Goal: Transaction & Acquisition: Purchase product/service

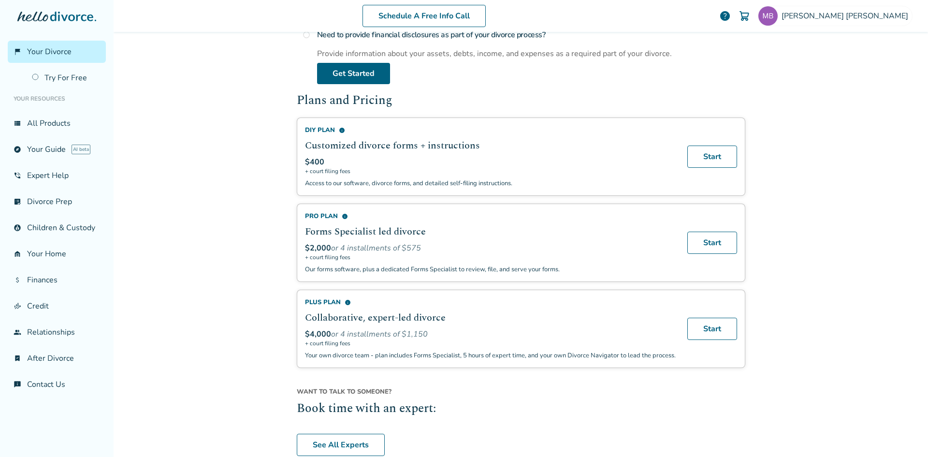
scroll to position [531, 0]
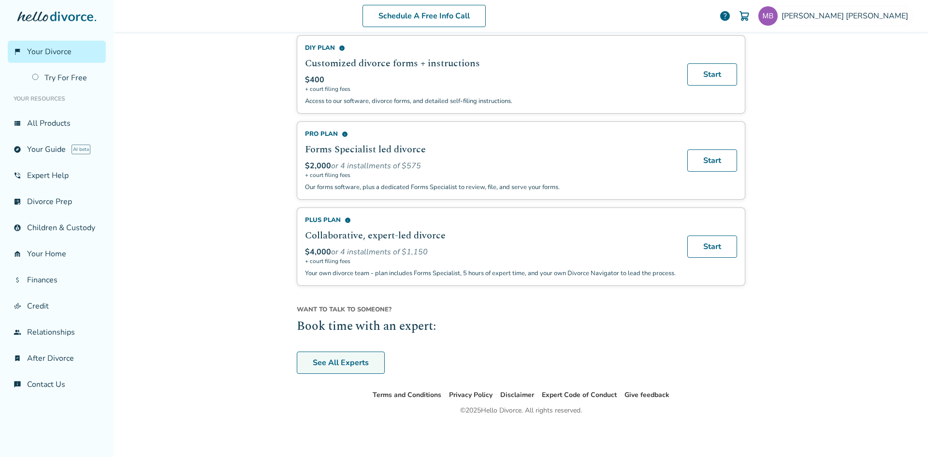
click at [347, 365] on link "See All Experts" at bounding box center [341, 362] width 88 height 22
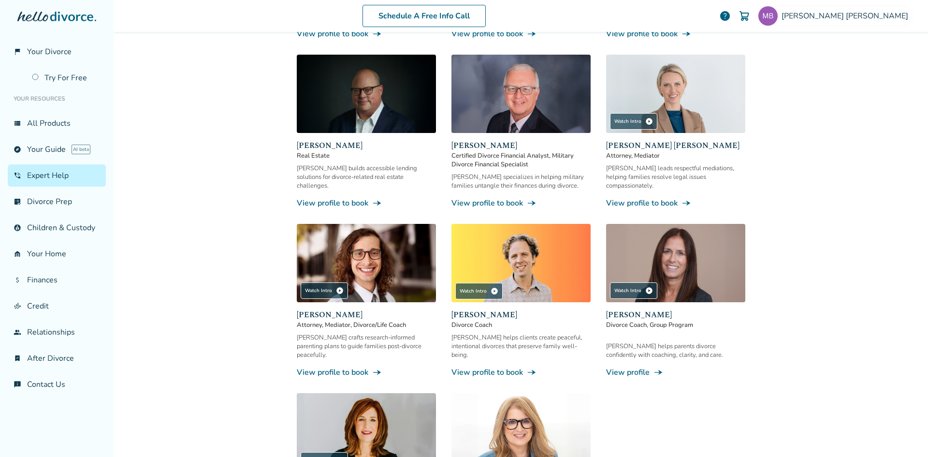
scroll to position [47, 0]
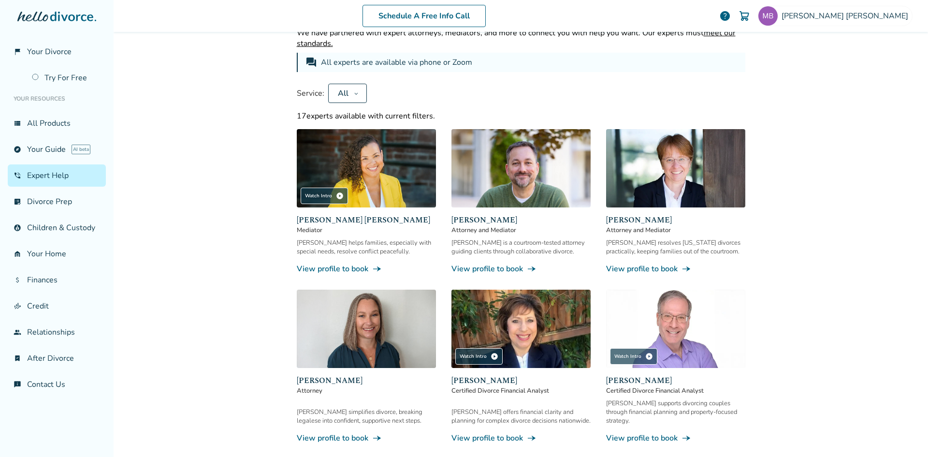
click at [530, 177] on img at bounding box center [520, 168] width 139 height 78
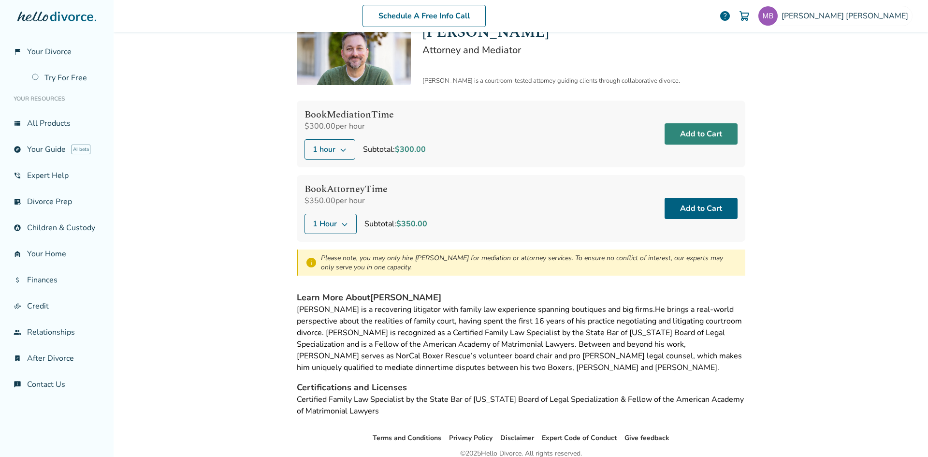
click at [687, 130] on button "Add to Cart" at bounding box center [701, 133] width 73 height 21
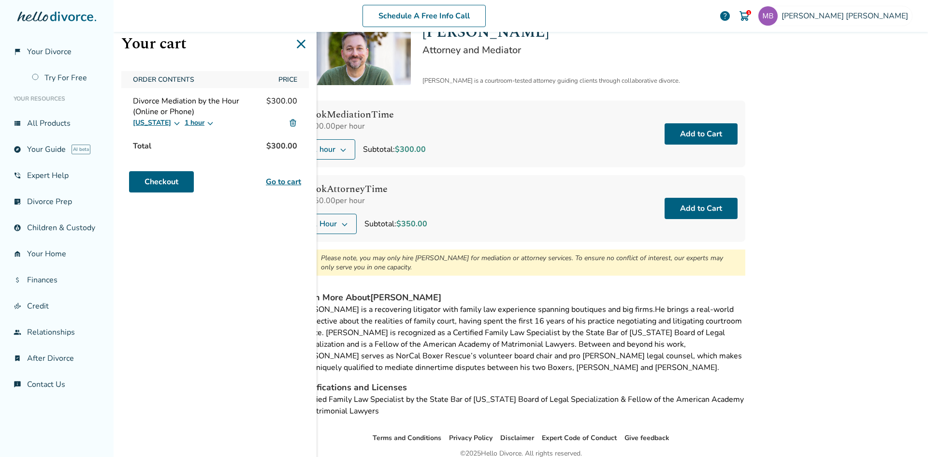
click at [186, 120] on button "1 hour" at bounding box center [199, 123] width 29 height 12
click at [194, 181] on label "5 hours" at bounding box center [205, 183] width 31 height 10
click at [305, 46] on icon at bounding box center [300, 43] width 15 height 15
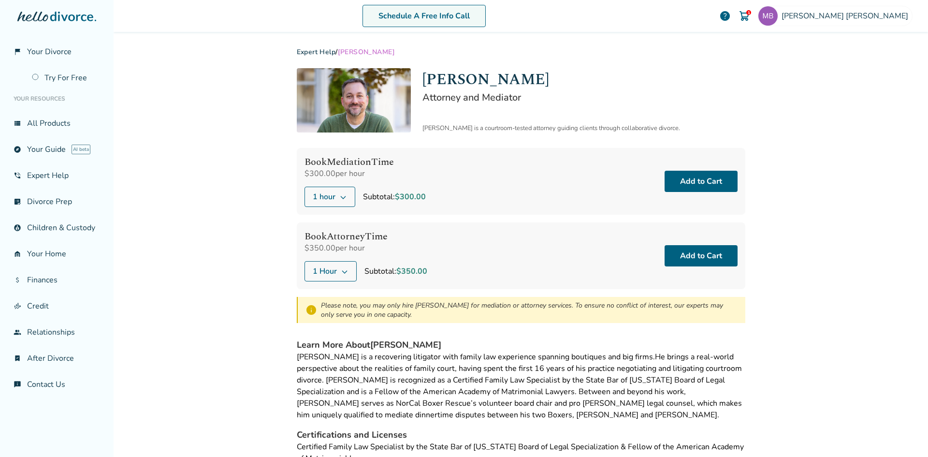
click at [445, 11] on link "Schedule A Free Info Call" at bounding box center [423, 16] width 123 height 22
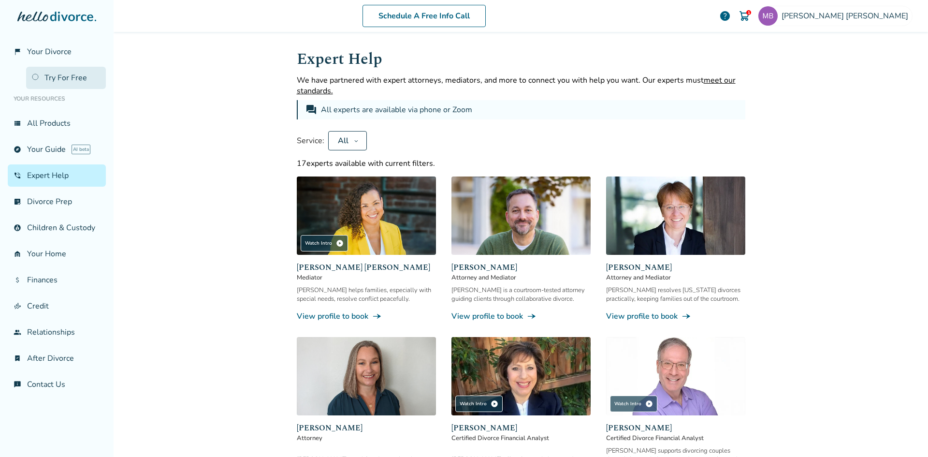
click at [65, 78] on link "Try For Free" at bounding box center [66, 78] width 80 height 22
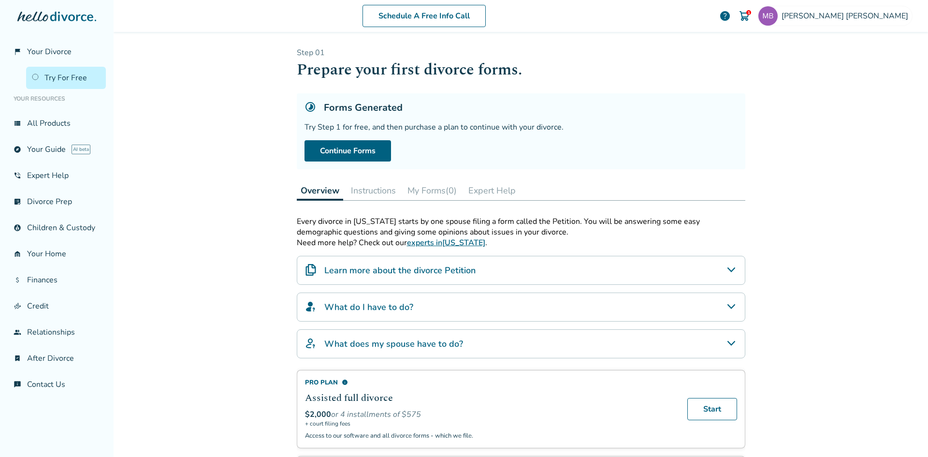
click at [484, 192] on button "Expert Help" at bounding box center [491, 190] width 55 height 19
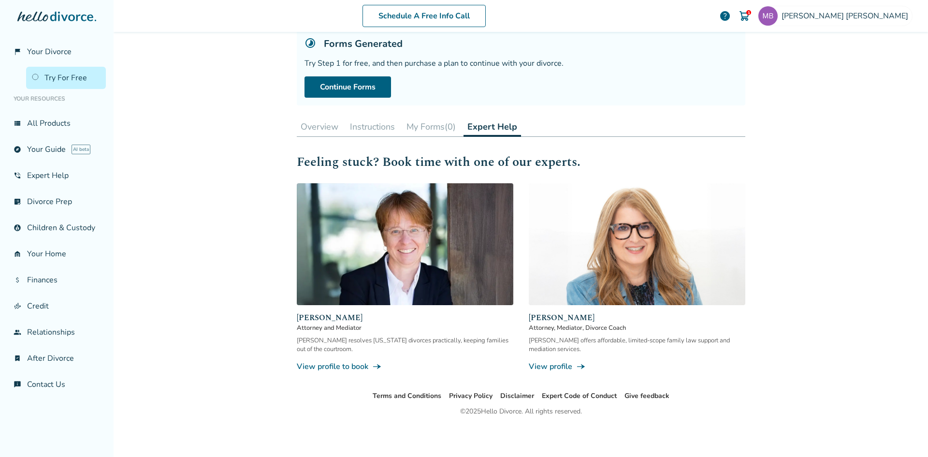
scroll to position [65, 0]
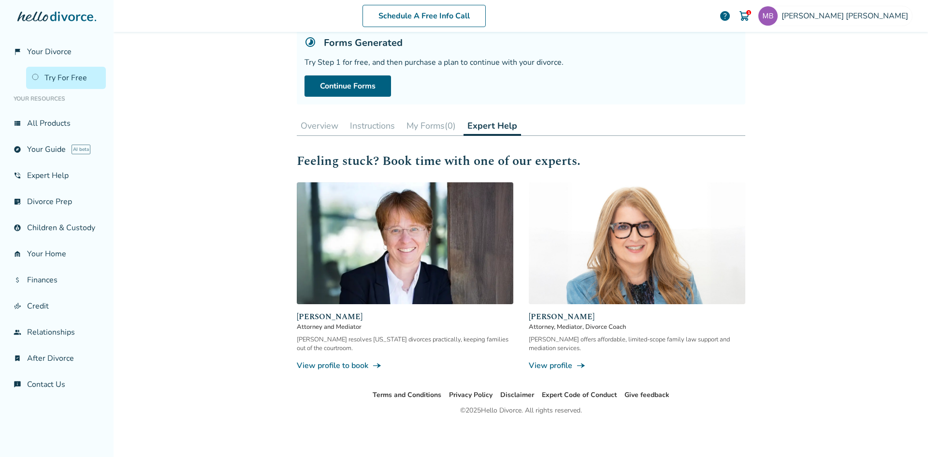
click at [344, 367] on link "View profile to book line_end_arrow_notch" at bounding box center [405, 365] width 217 height 11
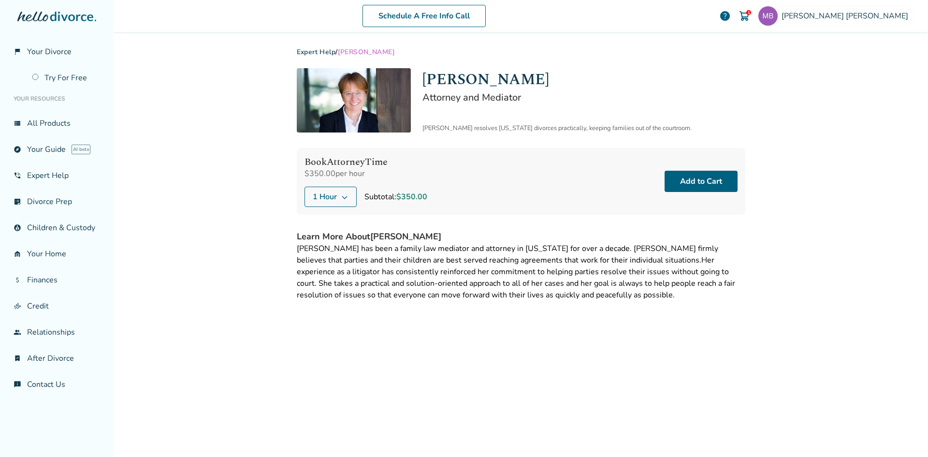
click at [320, 55] on link "Expert Help" at bounding box center [316, 51] width 39 height 9
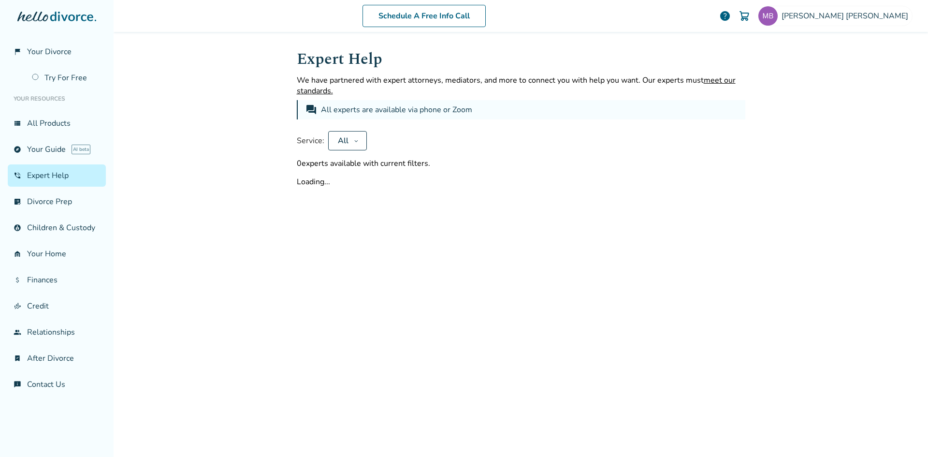
click at [350, 145] on button "All" at bounding box center [347, 140] width 39 height 19
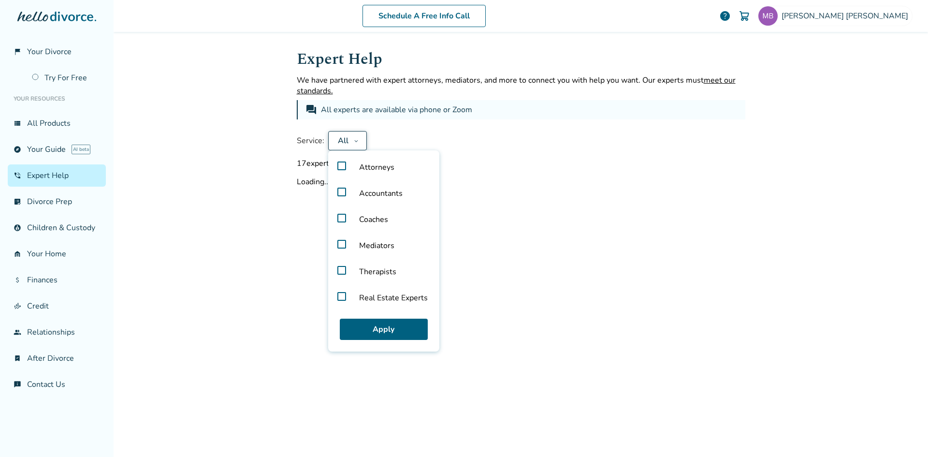
click at [509, 314] on div "Expert Help We have partnered with expert attorneys, mediators, and more to con…" at bounding box center [521, 243] width 464 height 422
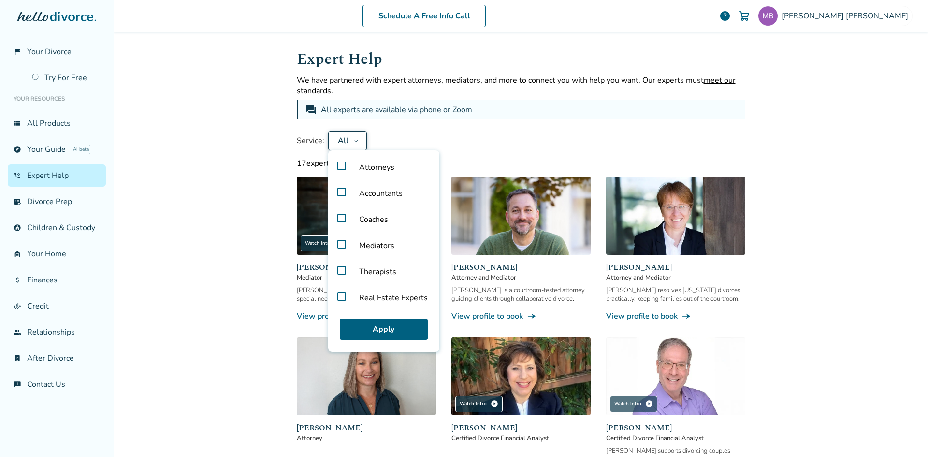
click at [505, 317] on link "View profile to book line_end_arrow_notch" at bounding box center [520, 316] width 139 height 11
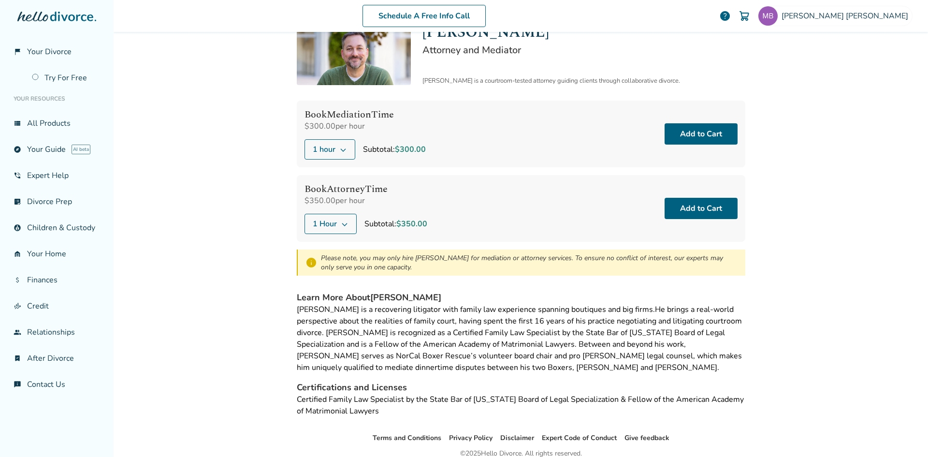
scroll to position [90, 0]
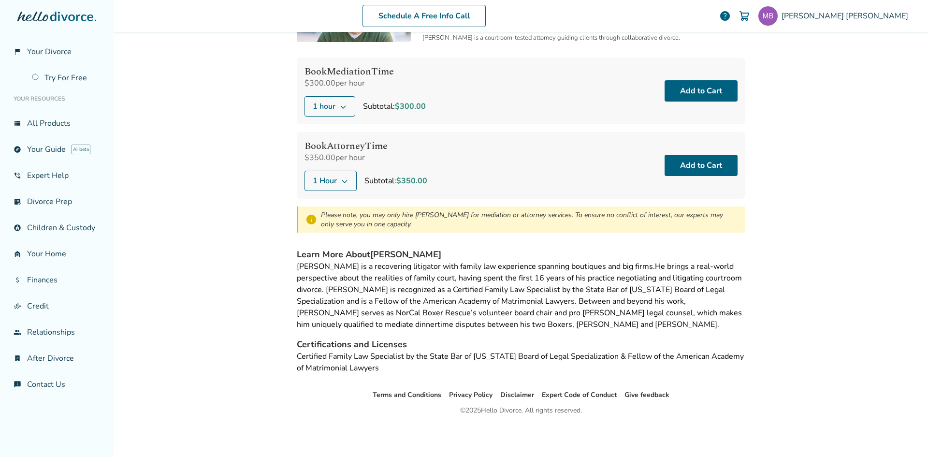
click at [403, 105] on span "$300.00" at bounding box center [410, 106] width 31 height 11
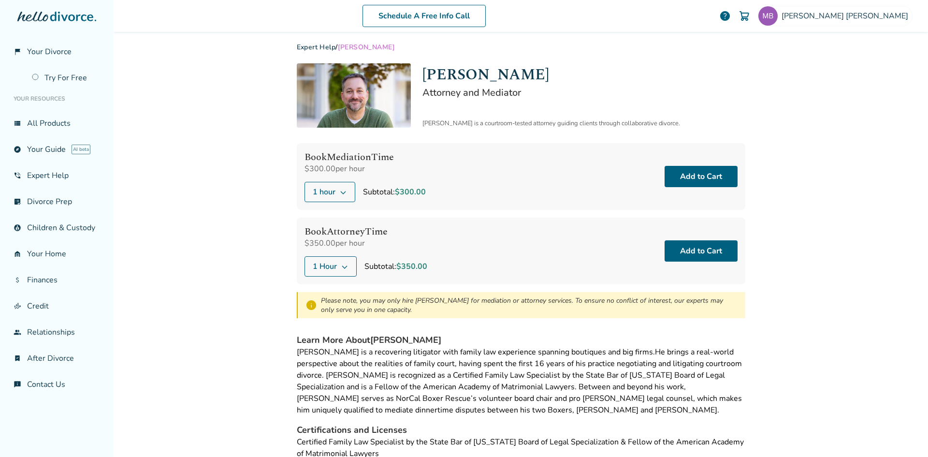
scroll to position [0, 0]
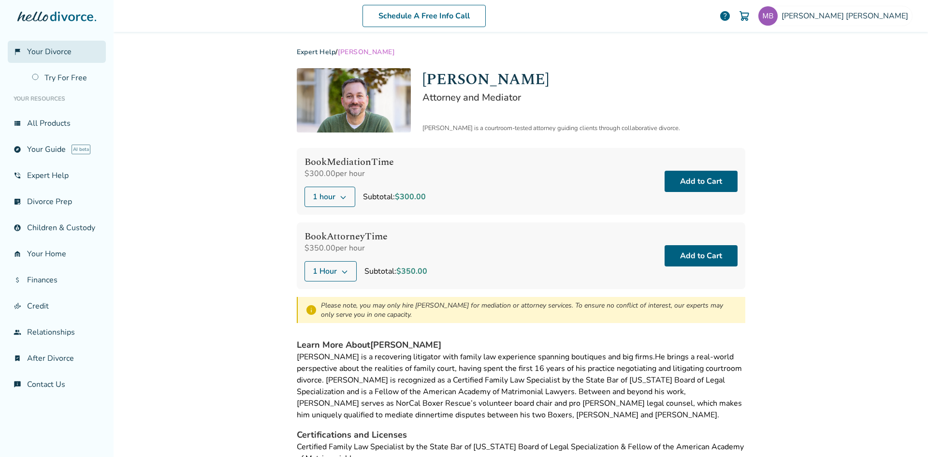
click at [56, 55] on span "Your Divorce" at bounding box center [49, 51] width 44 height 11
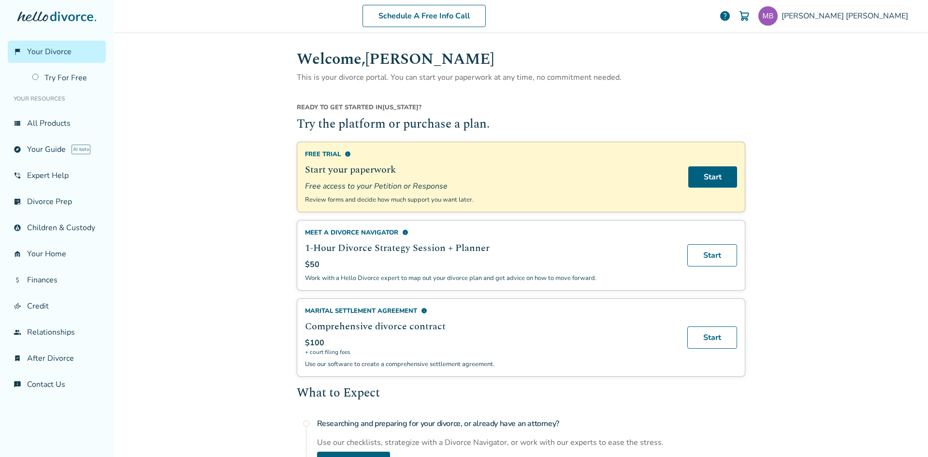
click at [515, 182] on span "Free access to your Petition or Response" at bounding box center [491, 186] width 372 height 11
